Goal: Transaction & Acquisition: Purchase product/service

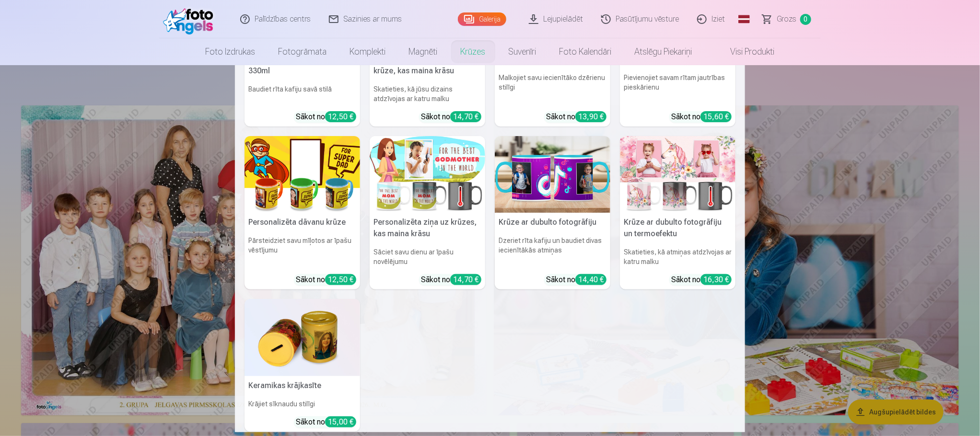
scroll to position [144, 0]
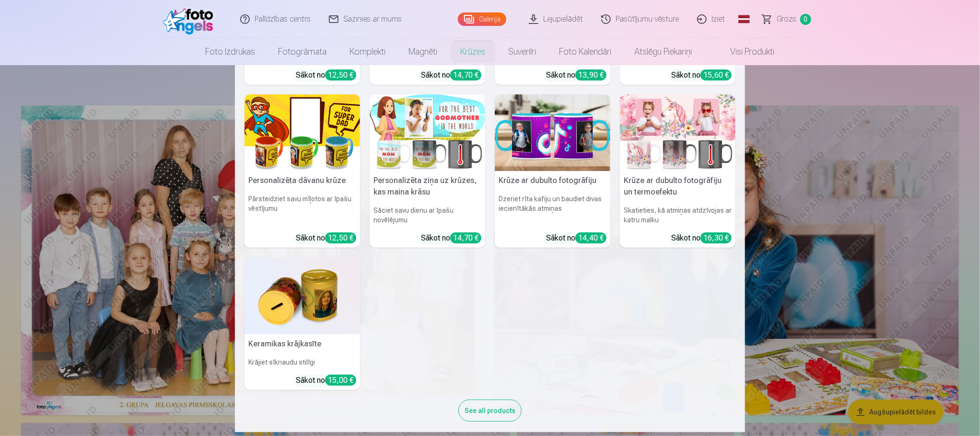
click at [144, 182] on nav "Personalizēta keramikas krūze 330ml Baudiet rīta kafiju savā stilā Sākot no 12,…" at bounding box center [490, 248] width 980 height 367
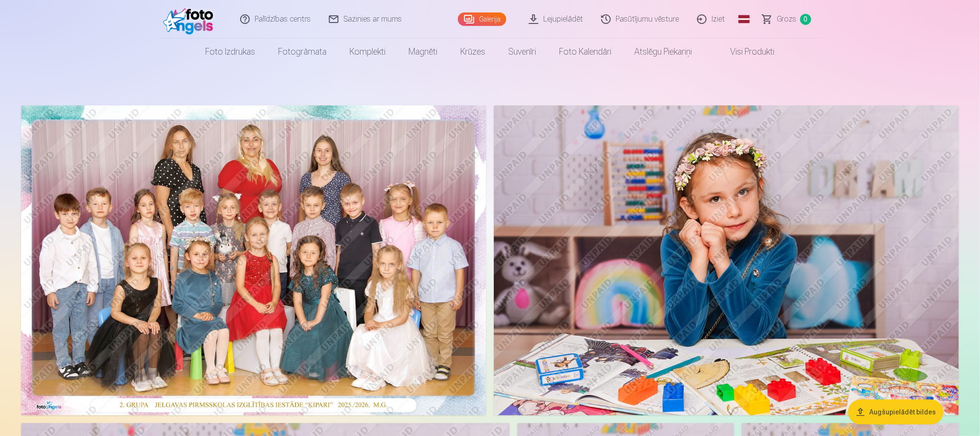
click at [216, 197] on img at bounding box center [253, 260] width 465 height 310
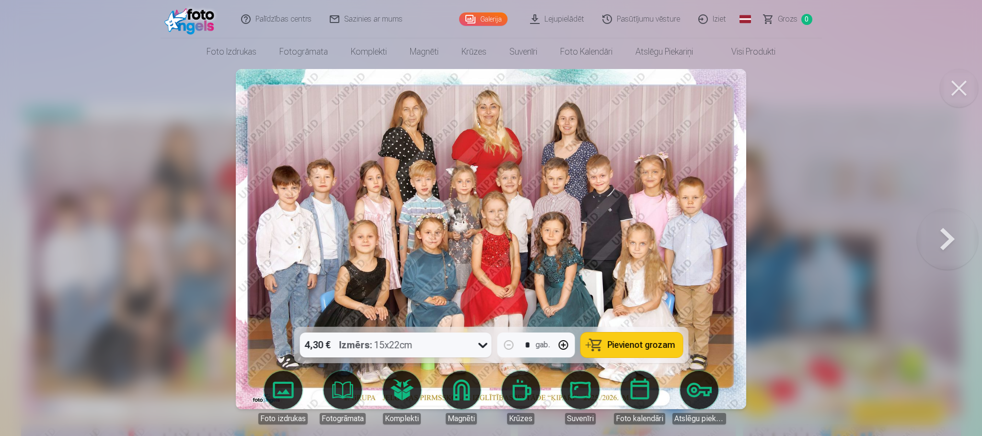
click at [59, 171] on div at bounding box center [491, 218] width 982 height 436
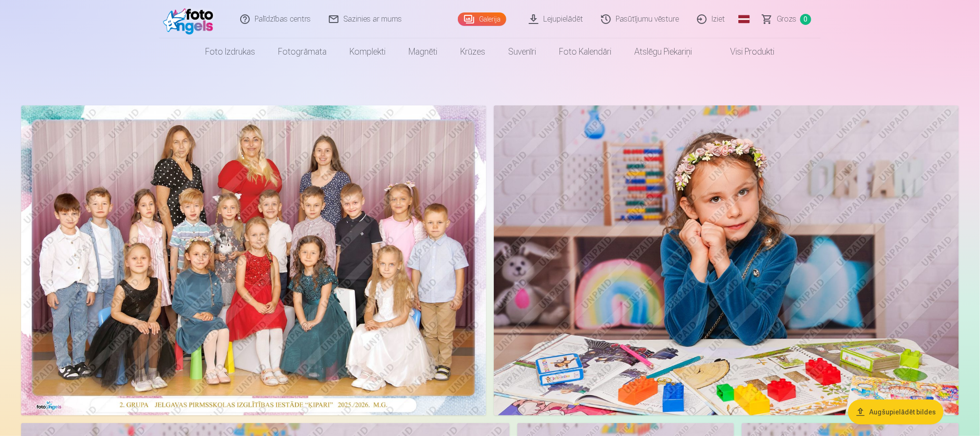
click at [299, 284] on img at bounding box center [253, 260] width 465 height 310
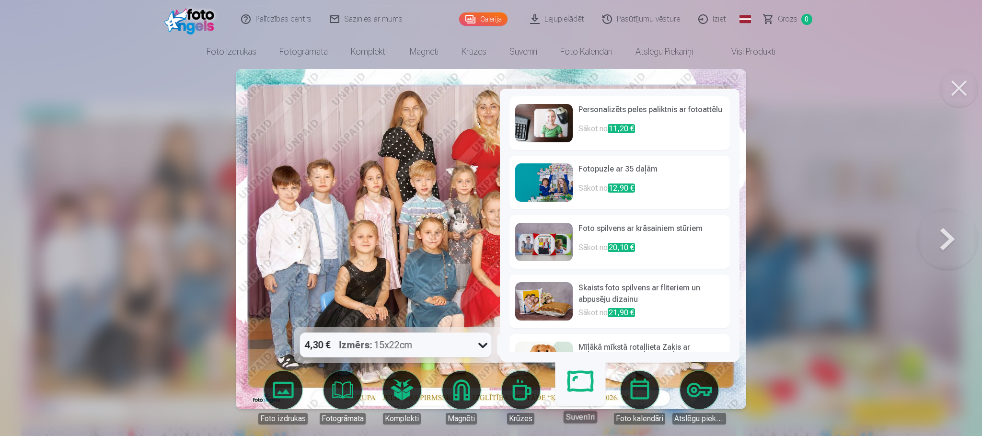
click at [481, 350] on icon at bounding box center [482, 344] width 15 height 15
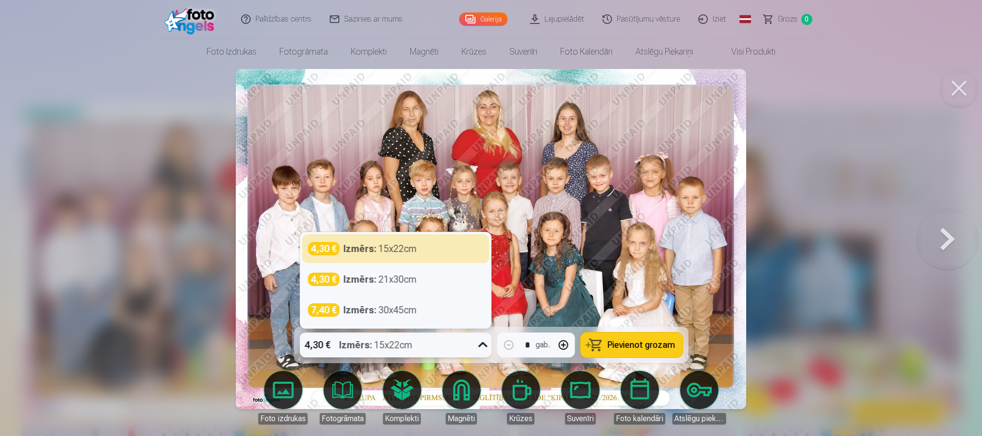
click at [617, 354] on button "Pievienot grozam" at bounding box center [631, 345] width 102 height 25
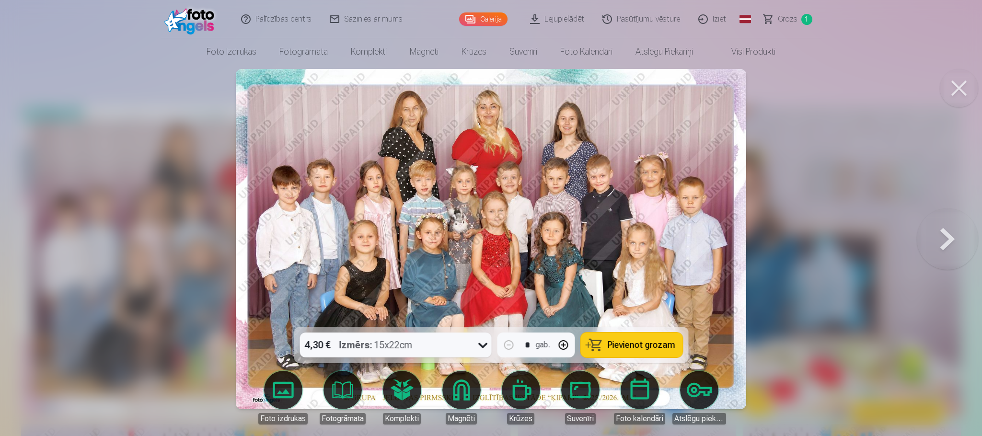
click at [870, 92] on button at bounding box center [959, 88] width 38 height 38
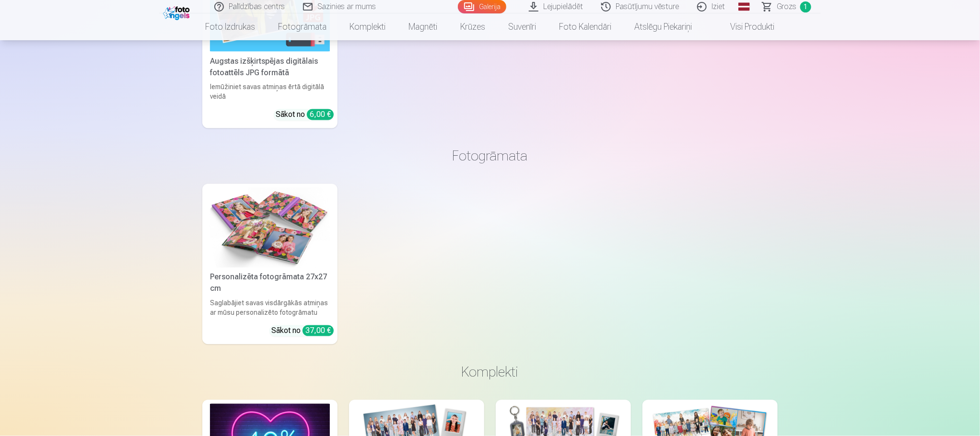
scroll to position [6685, 0]
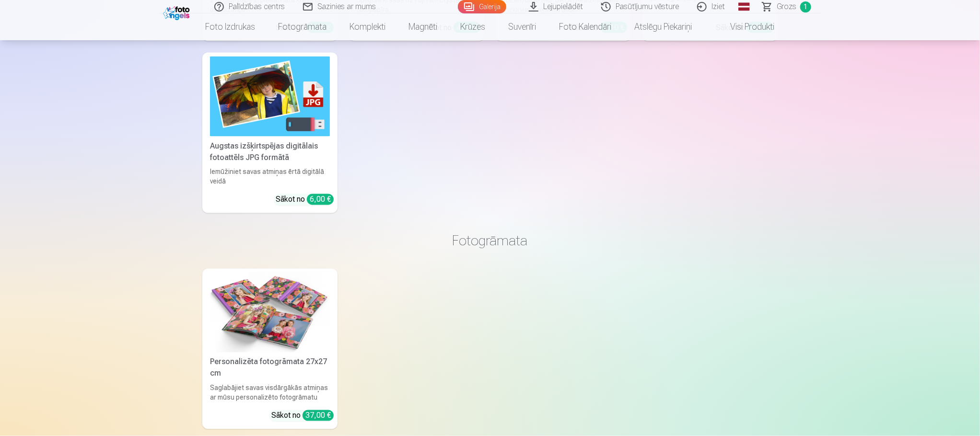
click at [297, 111] on img at bounding box center [270, 97] width 120 height 80
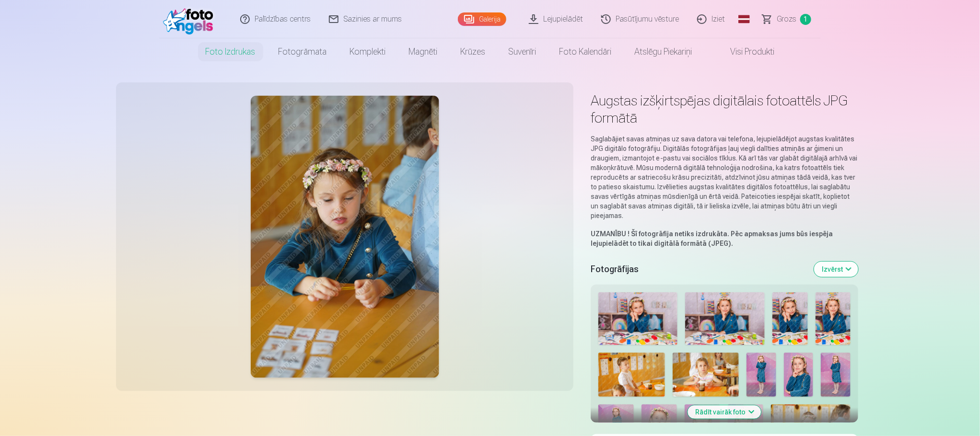
click at [733, 387] on button "Rādīt vairāk foto" at bounding box center [724, 411] width 73 height 13
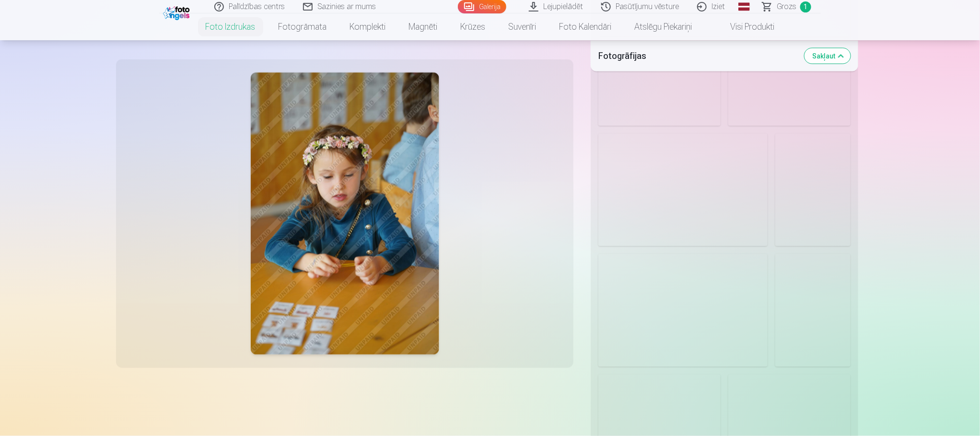
scroll to position [1006, 0]
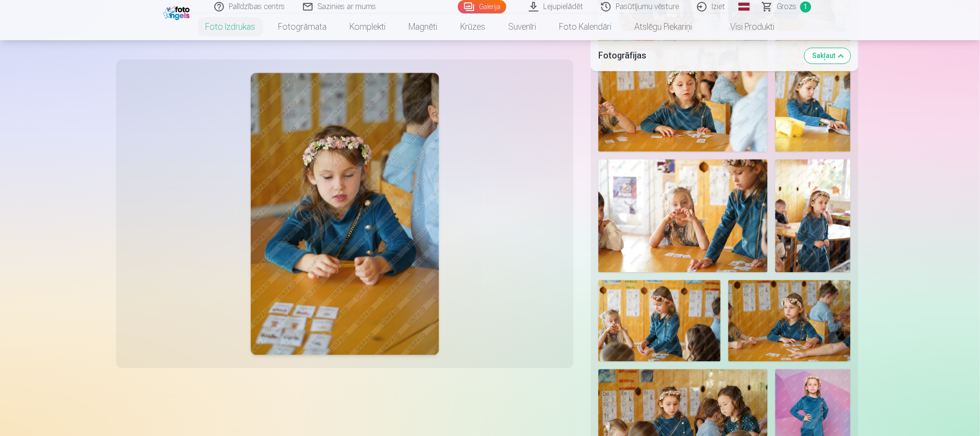
click at [681, 304] on img at bounding box center [659, 320] width 122 height 81
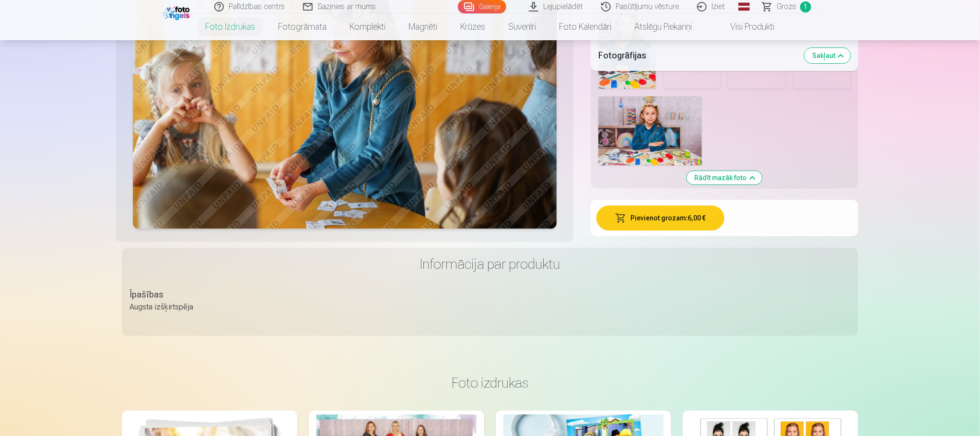
scroll to position [2085, 0]
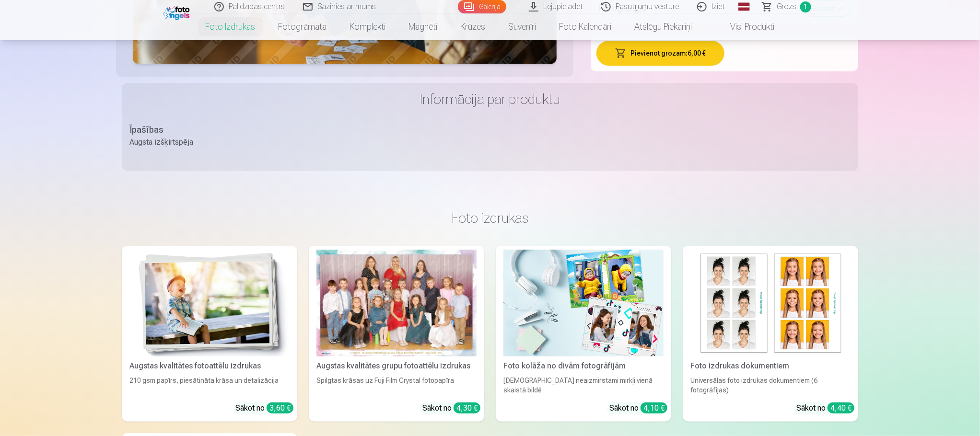
click at [678, 56] on button "Pievienot grozam : 6,00 €" at bounding box center [660, 53] width 128 height 25
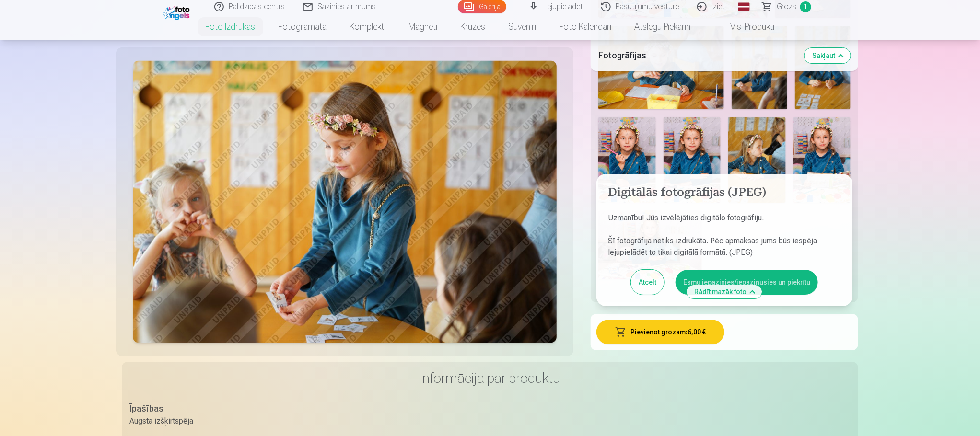
scroll to position [1797, 0]
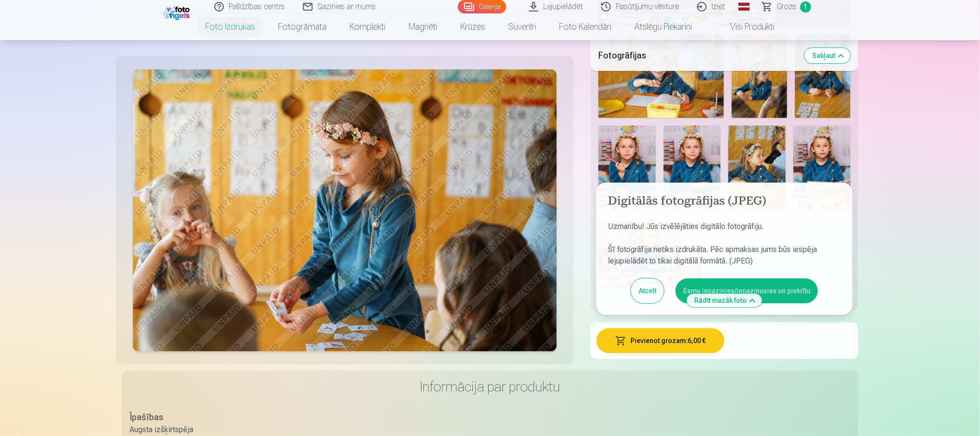
click at [755, 285] on button "Esmu iepazinies/iepazinusies un piekrītu" at bounding box center [746, 290] width 142 height 25
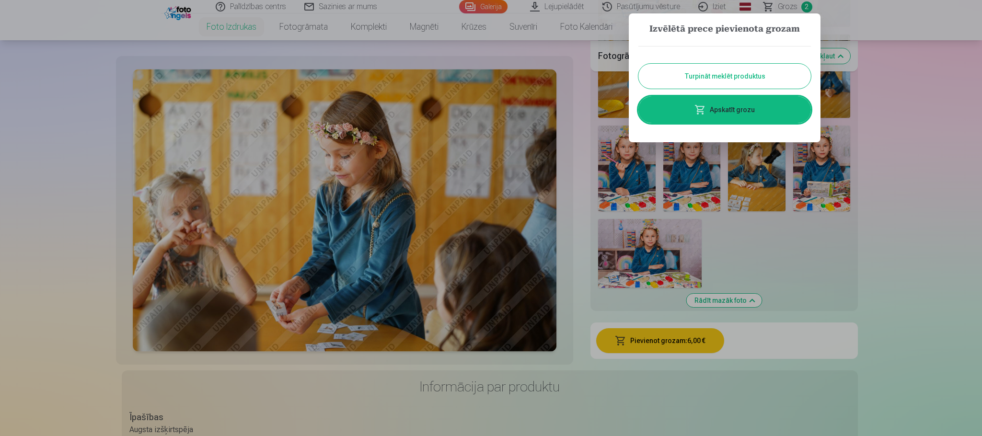
click at [745, 71] on button "Turpināt meklēt produktus" at bounding box center [724, 76] width 173 height 25
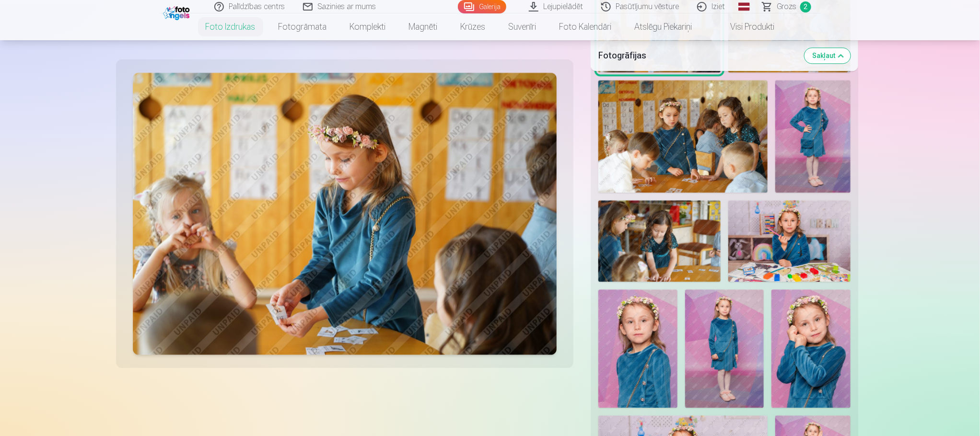
scroll to position [1294, 0]
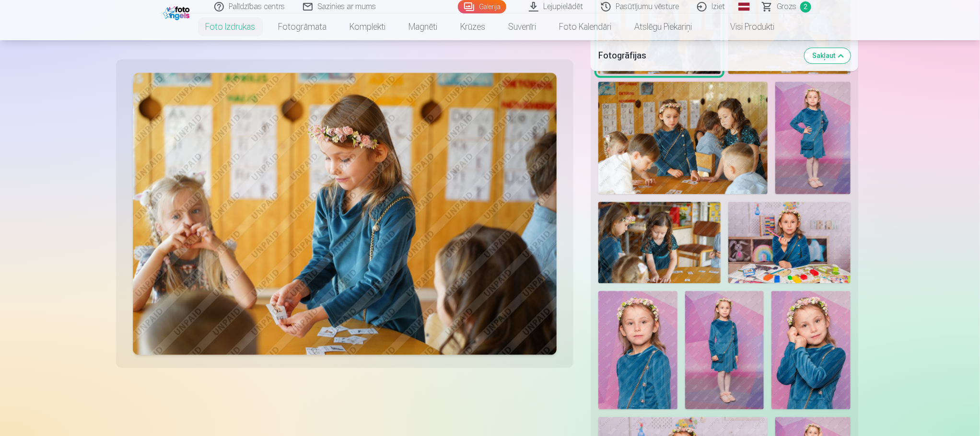
click at [810, 159] on img at bounding box center [812, 137] width 75 height 113
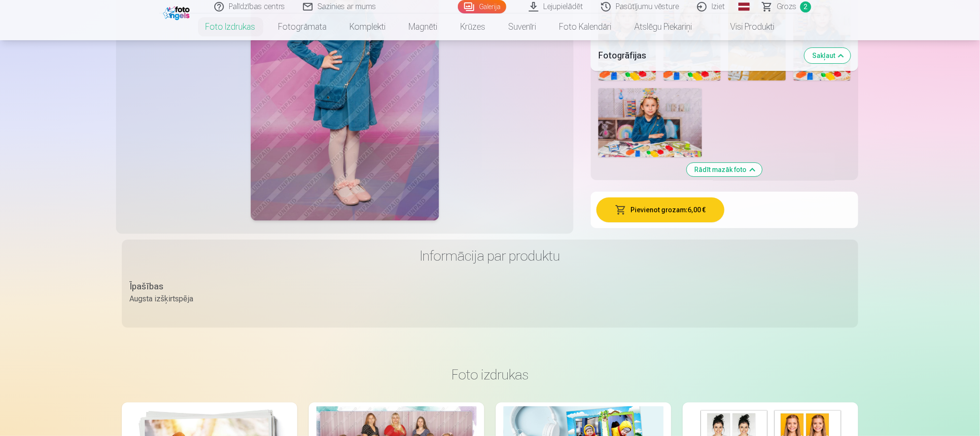
scroll to position [2013, 0]
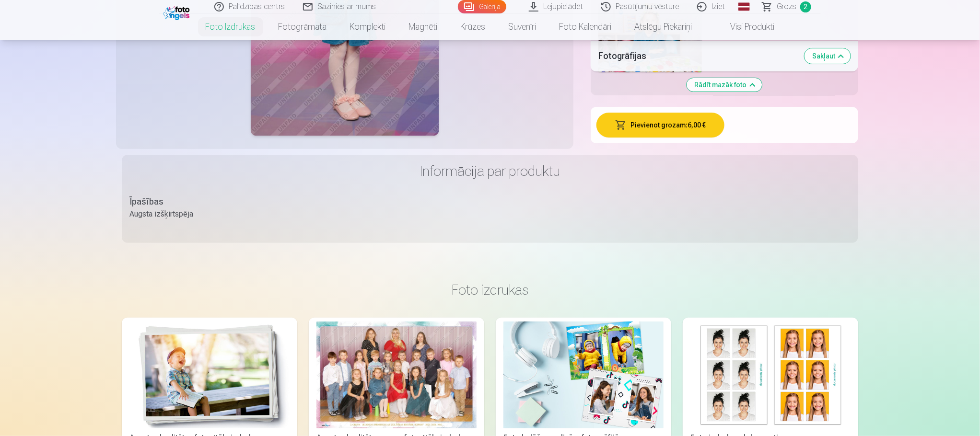
click at [690, 134] on button "Pievienot grozam : 6,00 €" at bounding box center [660, 125] width 128 height 25
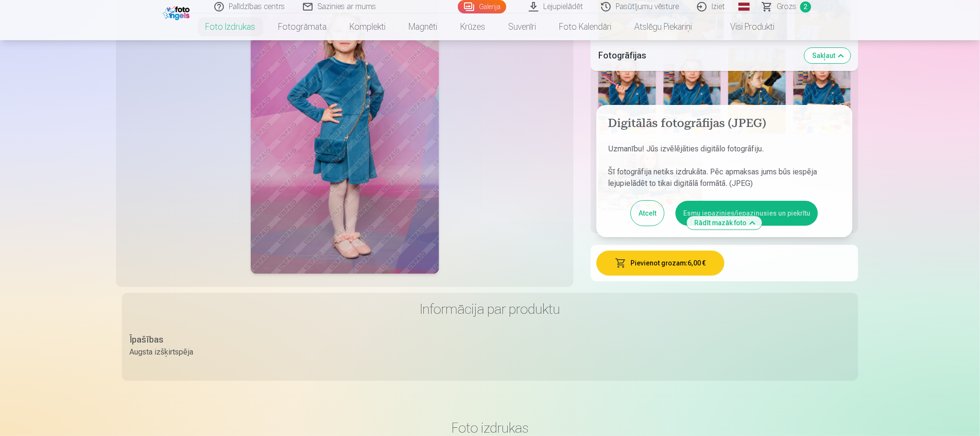
scroll to position [1869, 0]
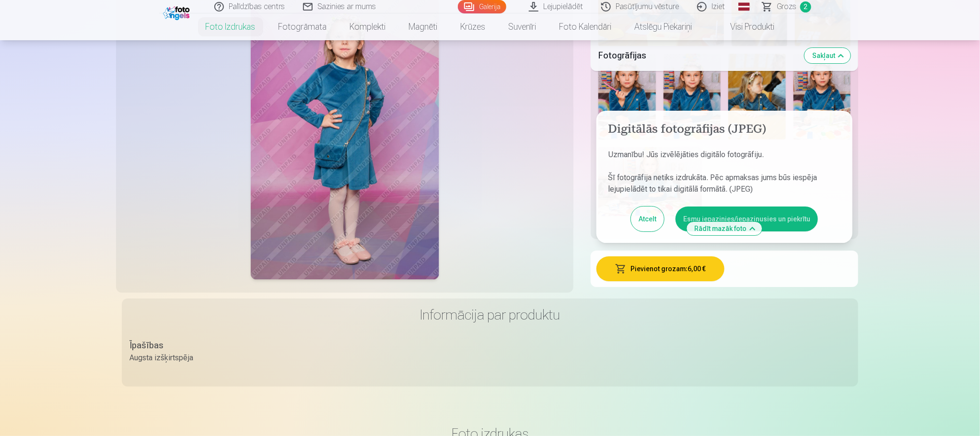
click at [768, 211] on button "Esmu iepazinies/iepazinusies un piekrītu" at bounding box center [746, 219] width 142 height 25
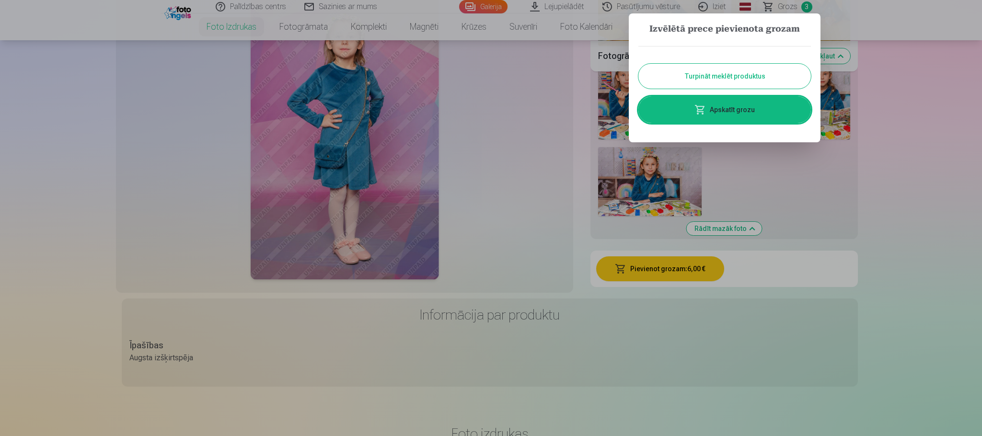
click at [755, 108] on link "Apskatīt grozu" at bounding box center [724, 109] width 173 height 27
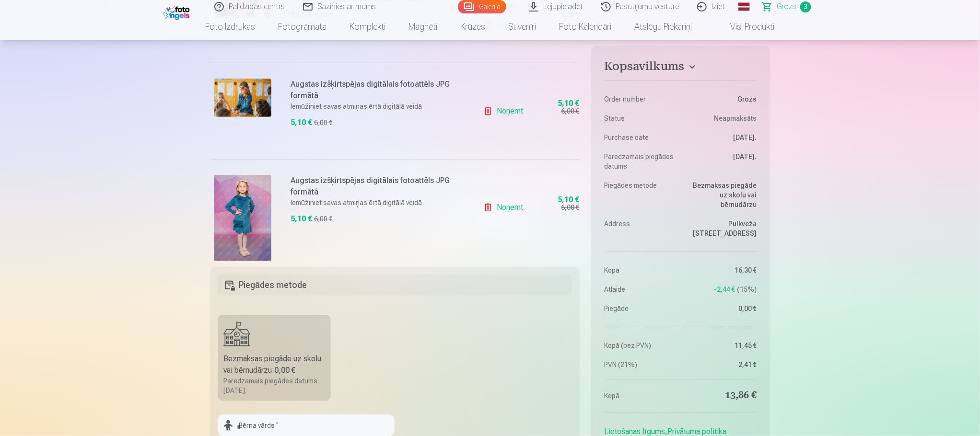
scroll to position [359, 0]
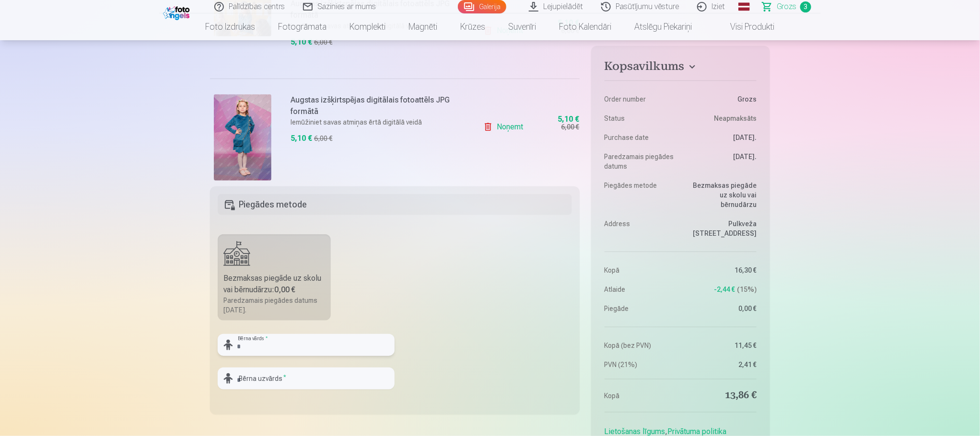
click at [332, 342] on input "text" at bounding box center [306, 345] width 177 height 22
type input "*****"
click at [283, 381] on input "text" at bounding box center [306, 379] width 177 height 22
type input "*"
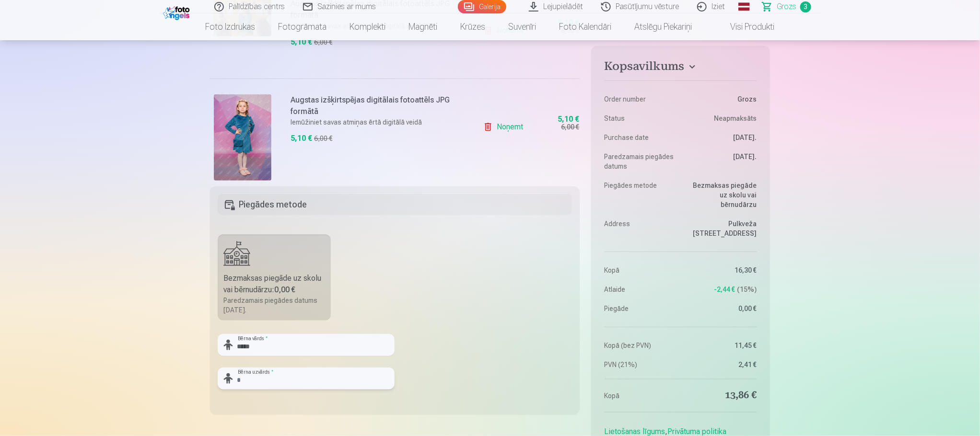
type input "*"
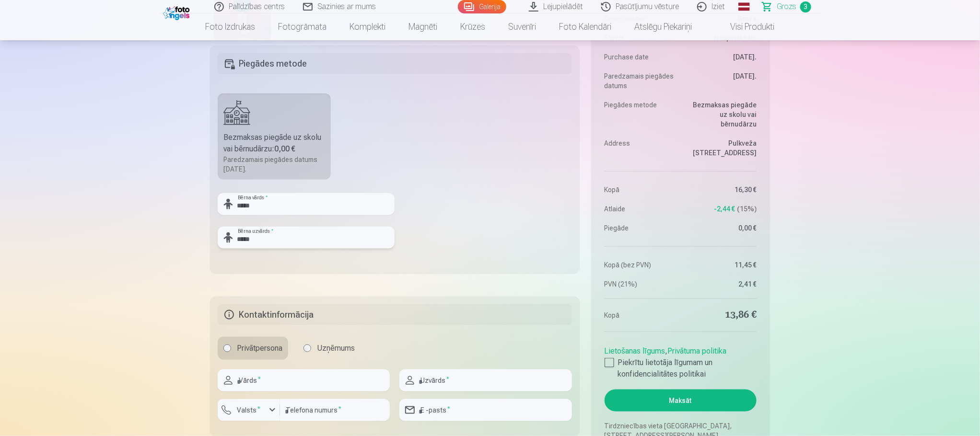
scroll to position [575, 0]
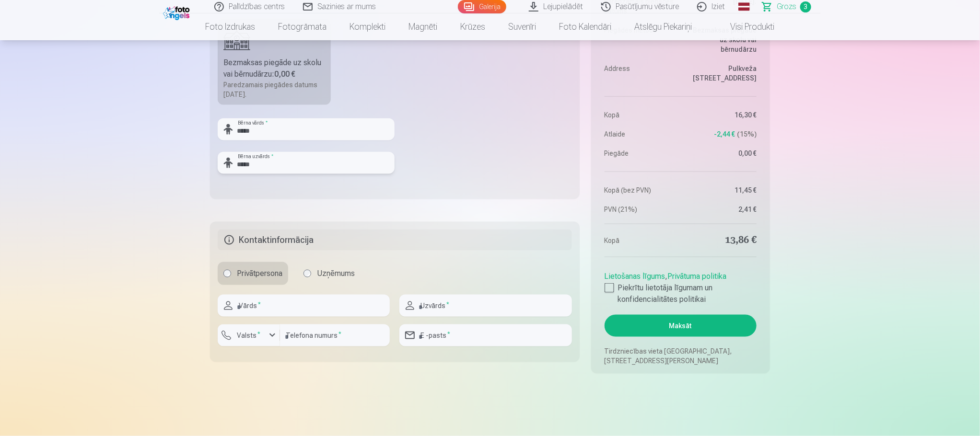
type input "*****"
click at [321, 312] on input "text" at bounding box center [304, 306] width 172 height 22
type input "*****"
click at [465, 309] on input "text" at bounding box center [485, 306] width 172 height 22
type input "*****"
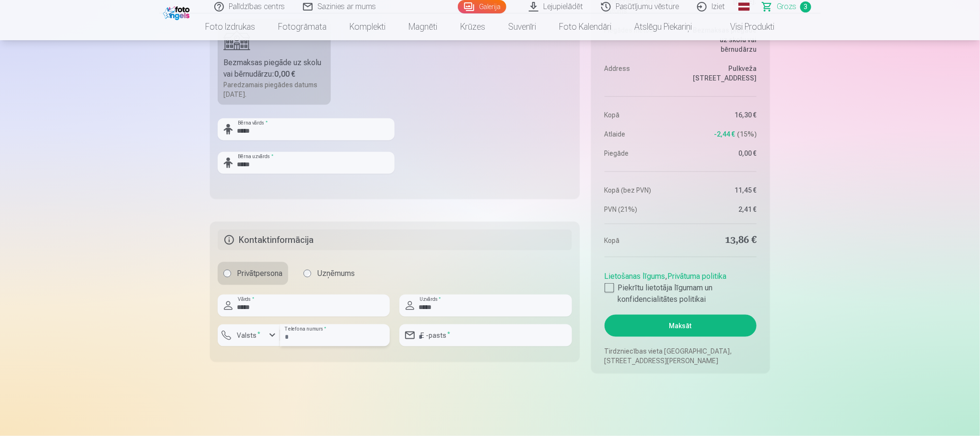
click at [341, 342] on input "number" at bounding box center [335, 335] width 110 height 22
click at [269, 335] on div "button" at bounding box center [272, 336] width 12 height 12
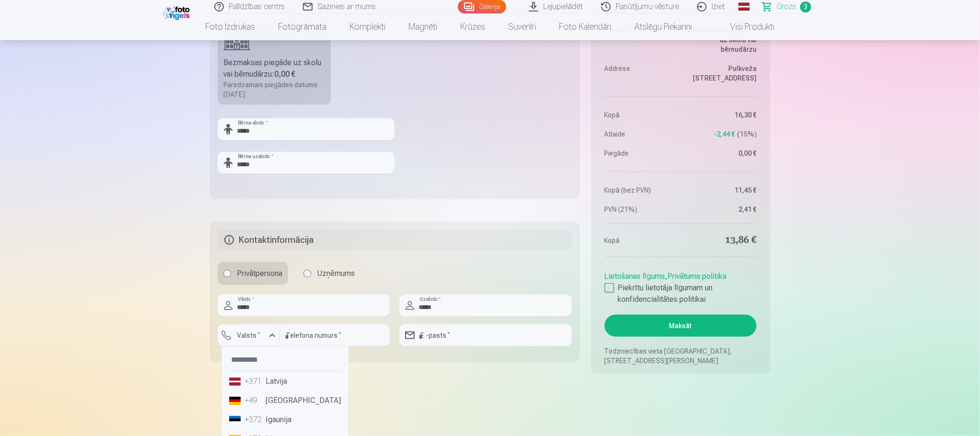
click at [260, 379] on div "+371" at bounding box center [253, 382] width 19 height 12
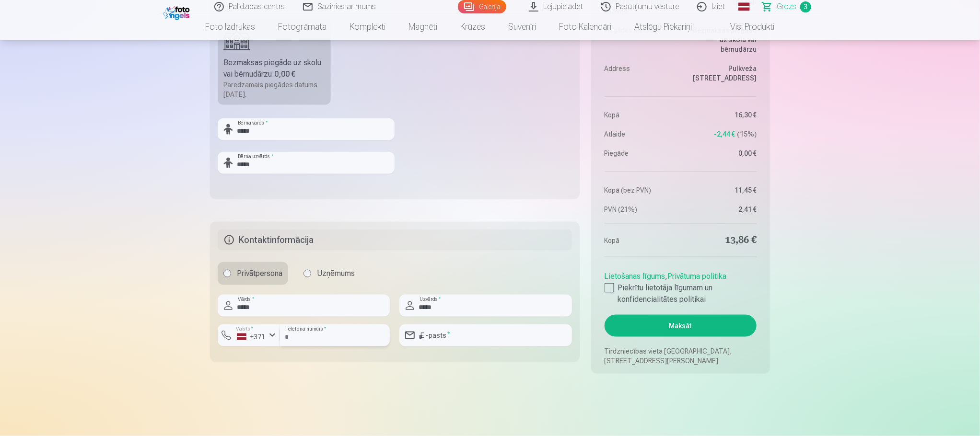
click at [312, 338] on input "number" at bounding box center [335, 335] width 110 height 22
type input "********"
click at [446, 339] on input "email" at bounding box center [485, 335] width 172 height 22
type input "**********"
click at [620, 289] on label "Piekrītu lietotāja līgumam un konfidencialitātes politikai" at bounding box center [680, 293] width 152 height 23
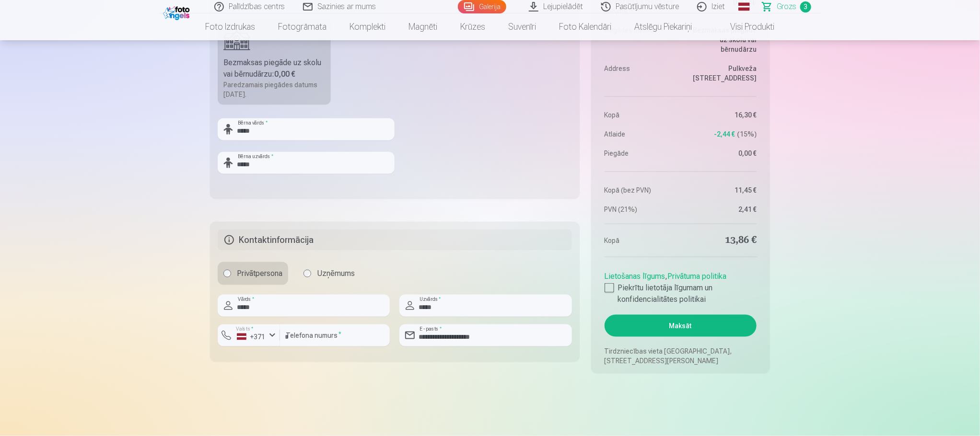
click at [655, 324] on button "Maksāt" at bounding box center [680, 326] width 152 height 22
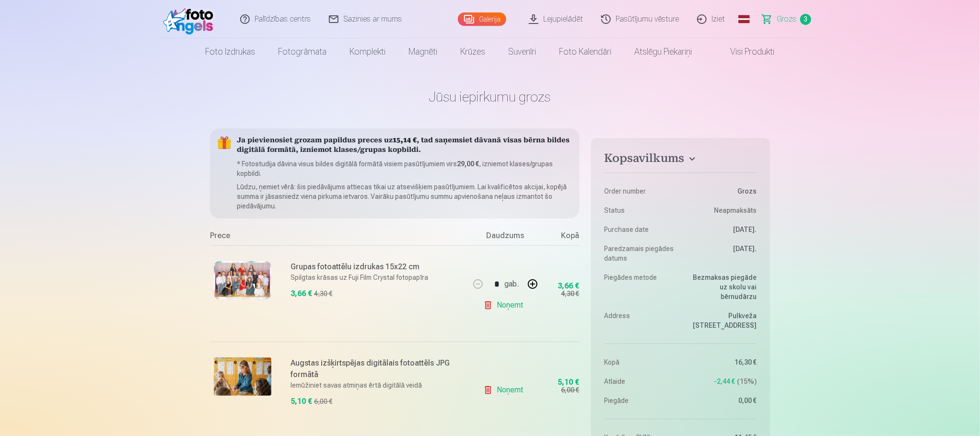
click at [483, 21] on link "Galerija" at bounding box center [482, 18] width 48 height 13
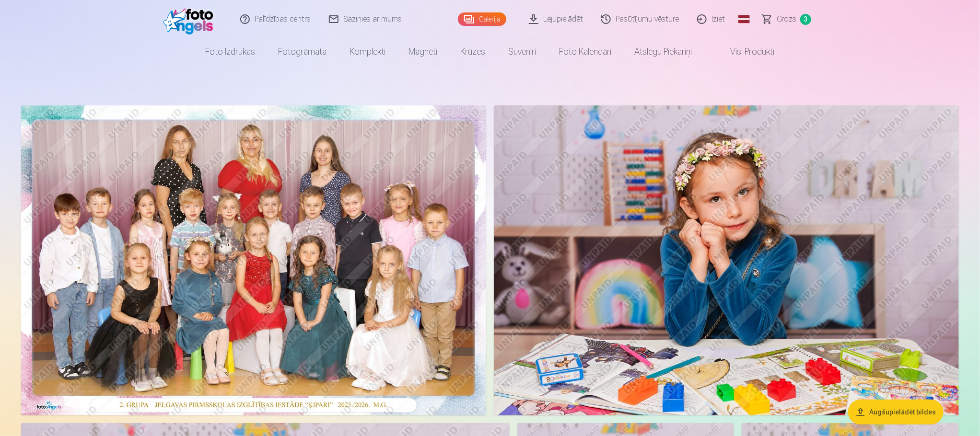
click at [876, 64] on nav "Foto izdrukas Augstas kvalitātes fotoattēlu izdrukas 210 gsm papīrs, piesātināt…" at bounding box center [490, 51] width 980 height 27
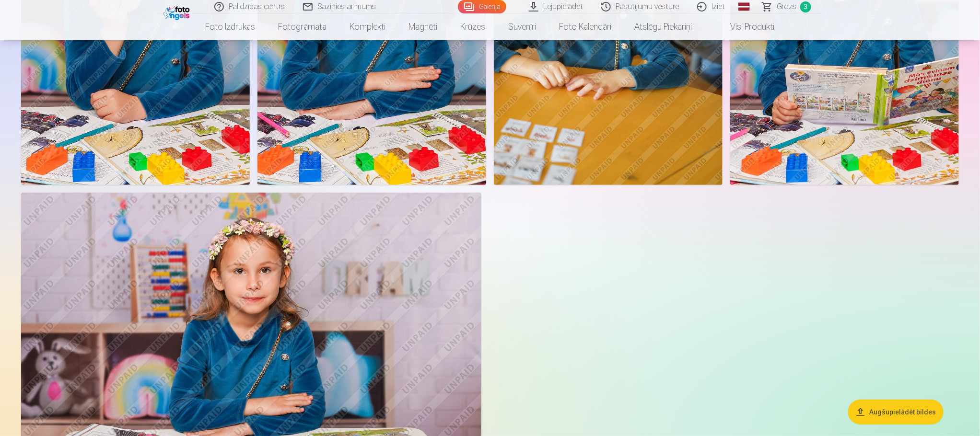
scroll to position [5894, 0]
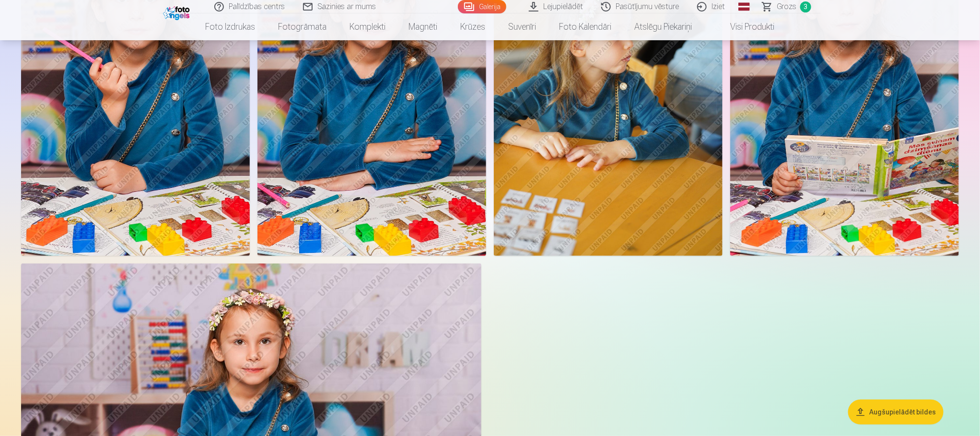
click at [784, 4] on span "Grozs" at bounding box center [786, 7] width 20 height 12
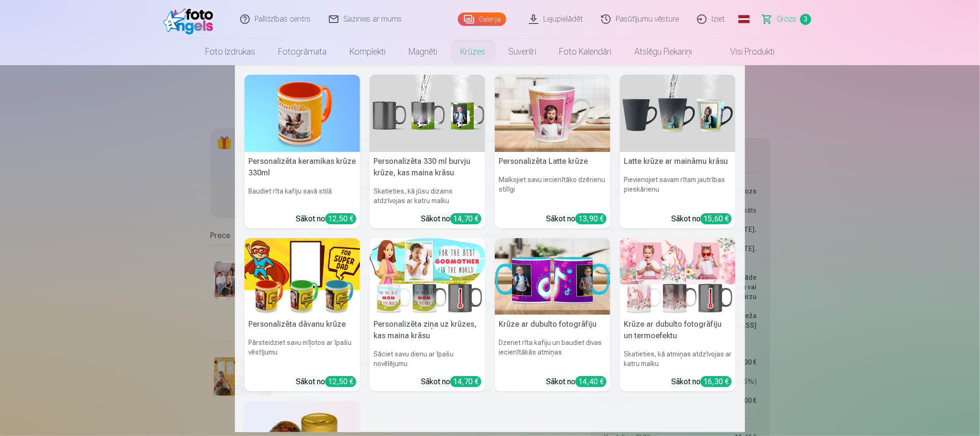
click at [835, 193] on nav "Personalizēta keramikas krūze 330ml Baudiet rīta kafiju savā stilā Sākot no 12,…" at bounding box center [490, 248] width 980 height 367
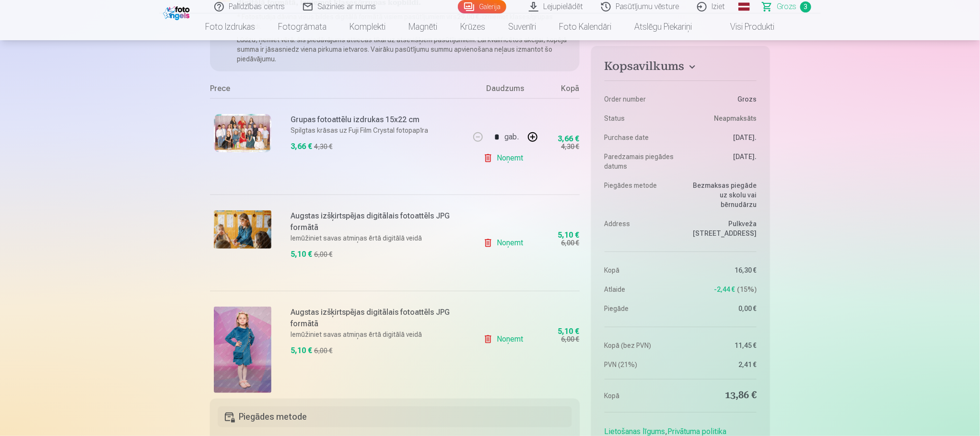
scroll to position [216, 0]
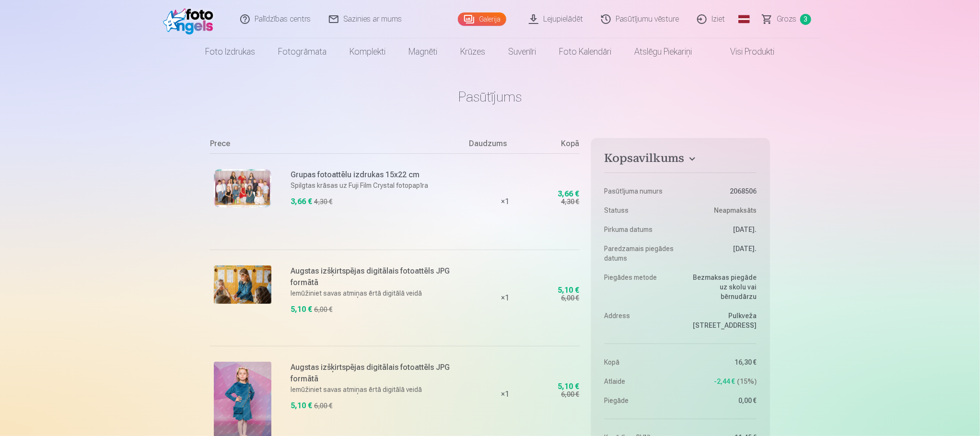
click at [726, 16] on link "Iziet" at bounding box center [711, 19] width 46 height 38
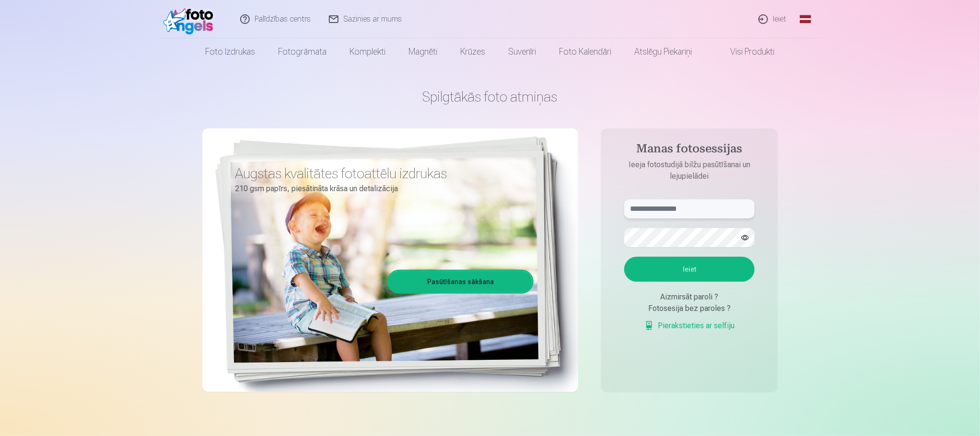
click at [682, 208] on input "text" at bounding box center [689, 208] width 130 height 19
type input "**********"
click at [624, 257] on button "Ieiet" at bounding box center [689, 269] width 130 height 25
